Goal: Information Seeking & Learning: Learn about a topic

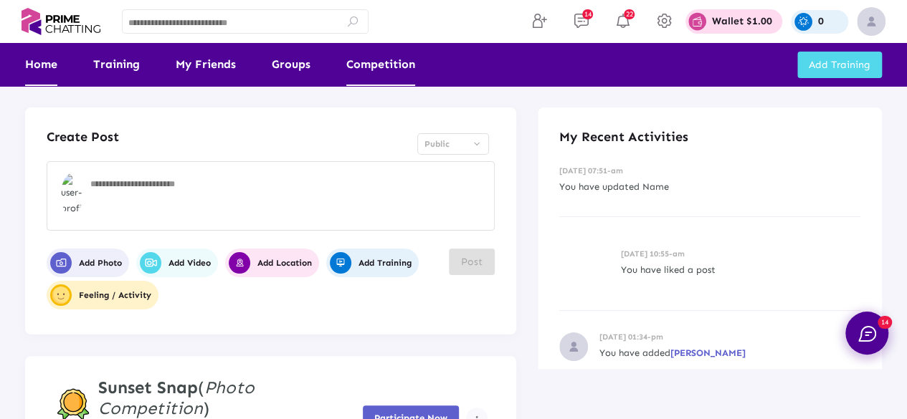
click at [395, 65] on link "Competition" at bounding box center [380, 64] width 69 height 43
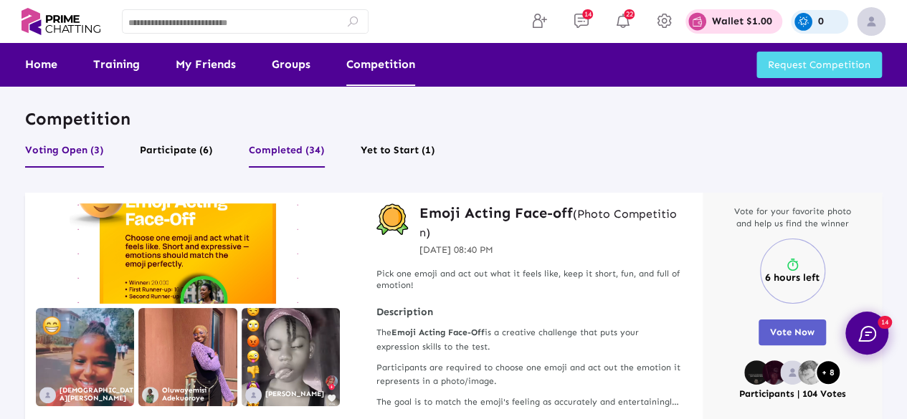
click at [290, 153] on button "Completed (34)" at bounding box center [287, 153] width 76 height 27
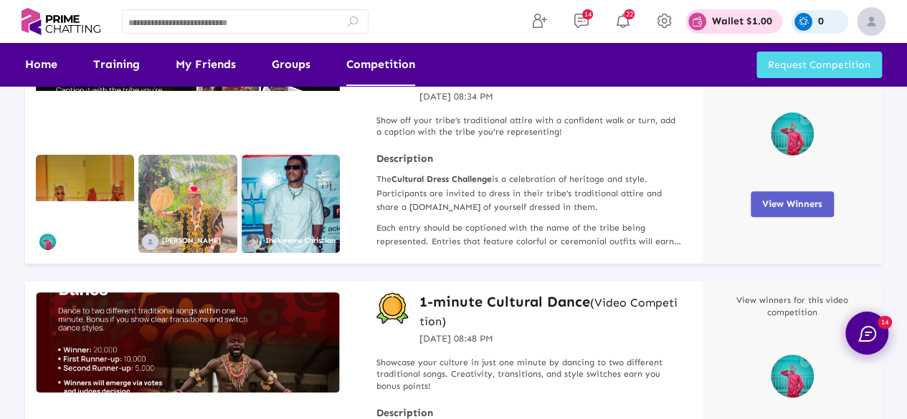
scroll to position [153, 0]
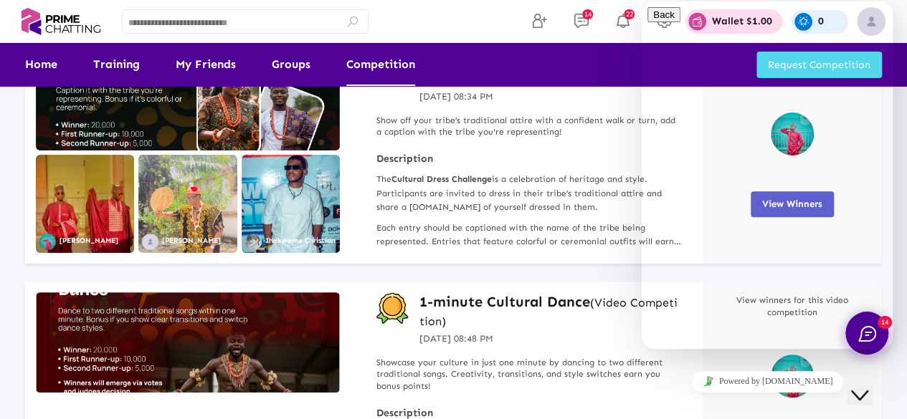
click at [868, 397] on button "Close Chat This icon closes the chat window." at bounding box center [860, 395] width 26 height 19
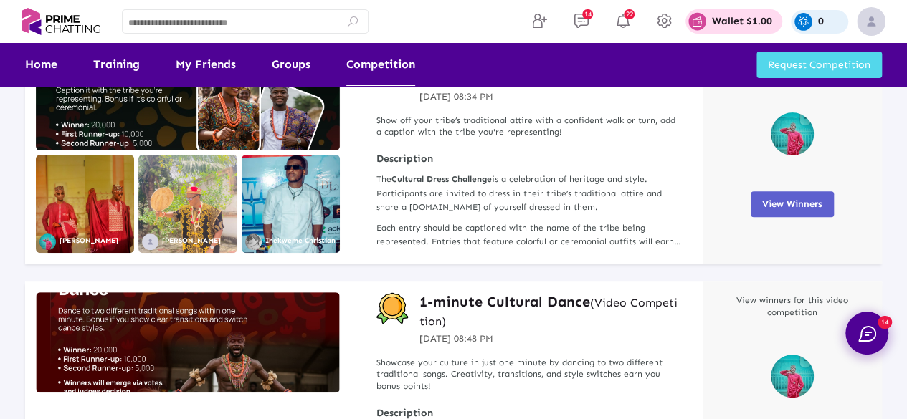
click at [799, 209] on span "View Winners" at bounding box center [792, 204] width 60 height 11
click at [786, 210] on button "View Winners" at bounding box center [792, 204] width 83 height 26
